Goal: Information Seeking & Learning: Learn about a topic

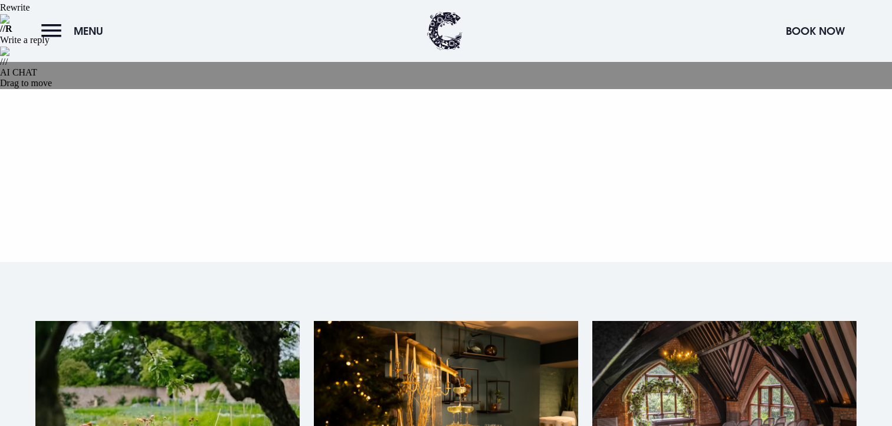
scroll to position [388, 0]
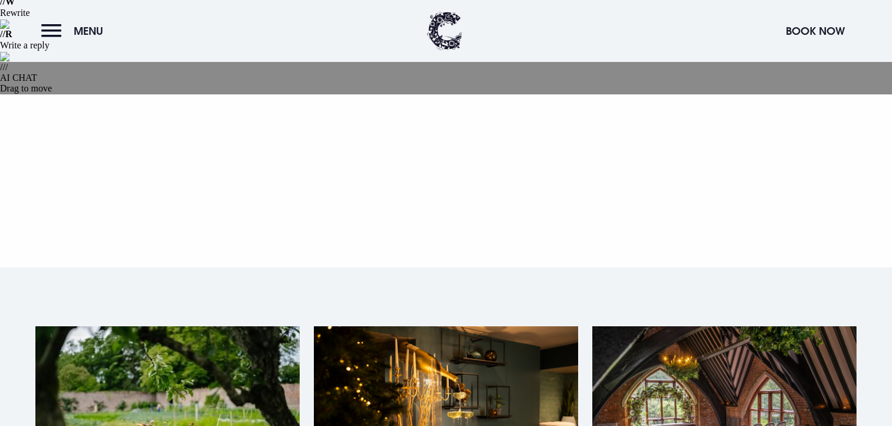
scroll to position [165, 0]
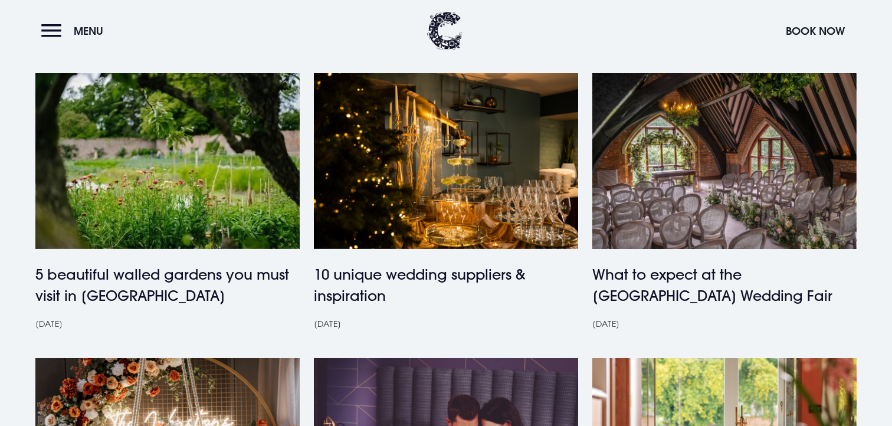
scroll to position [510, 0]
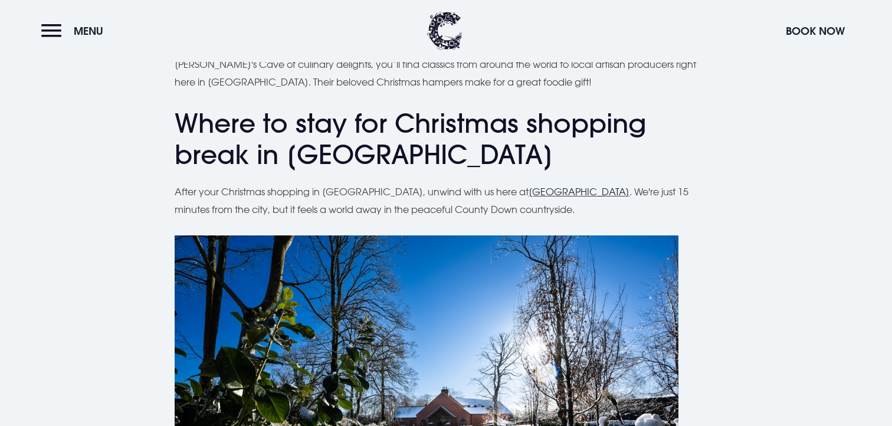
scroll to position [3355, 0]
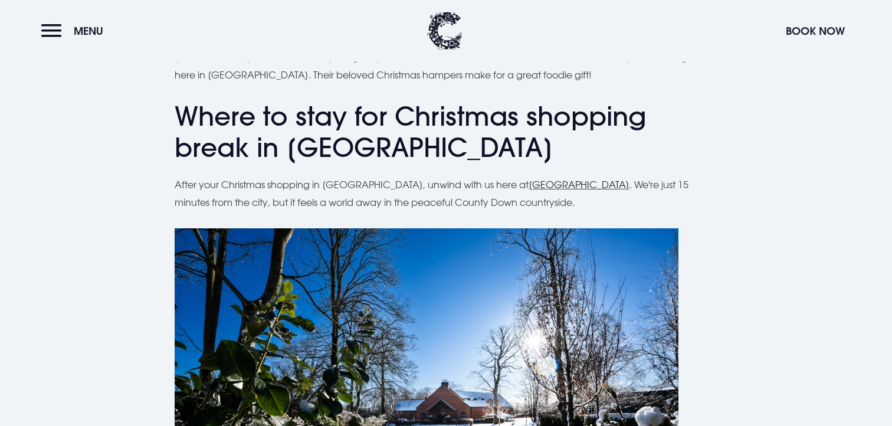
drag, startPoint x: 171, startPoint y: 255, endPoint x: 383, endPoint y: 355, distance: 234.1
copy div "With an overnight stay and breakfast starting from just £155 for two guests, it…"
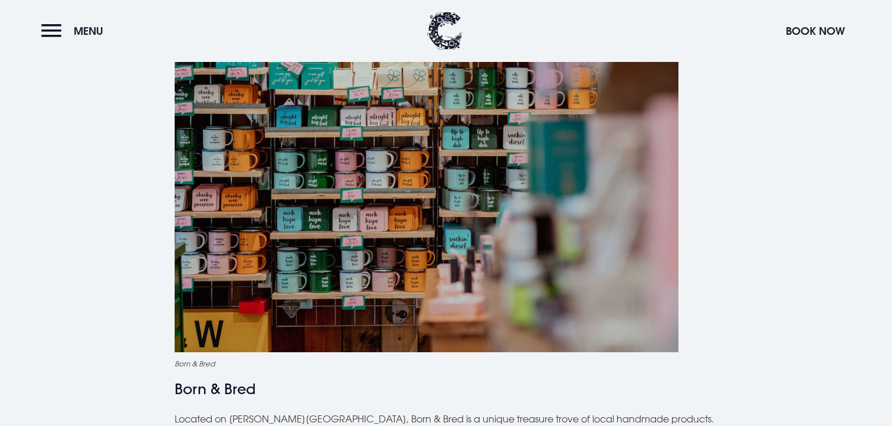
scroll to position [2806, 0]
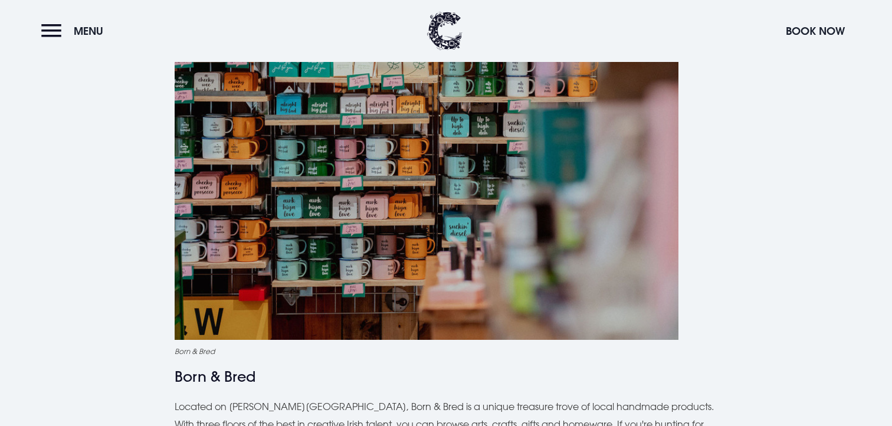
drag, startPoint x: 350, startPoint y: 341, endPoint x: 164, endPoint y: 311, distance: 188.8
copy div "After your Christmas shopping in [GEOGRAPHIC_DATA], unwind with us here at [GEO…"
